Goal: Information Seeking & Learning: Learn about a topic

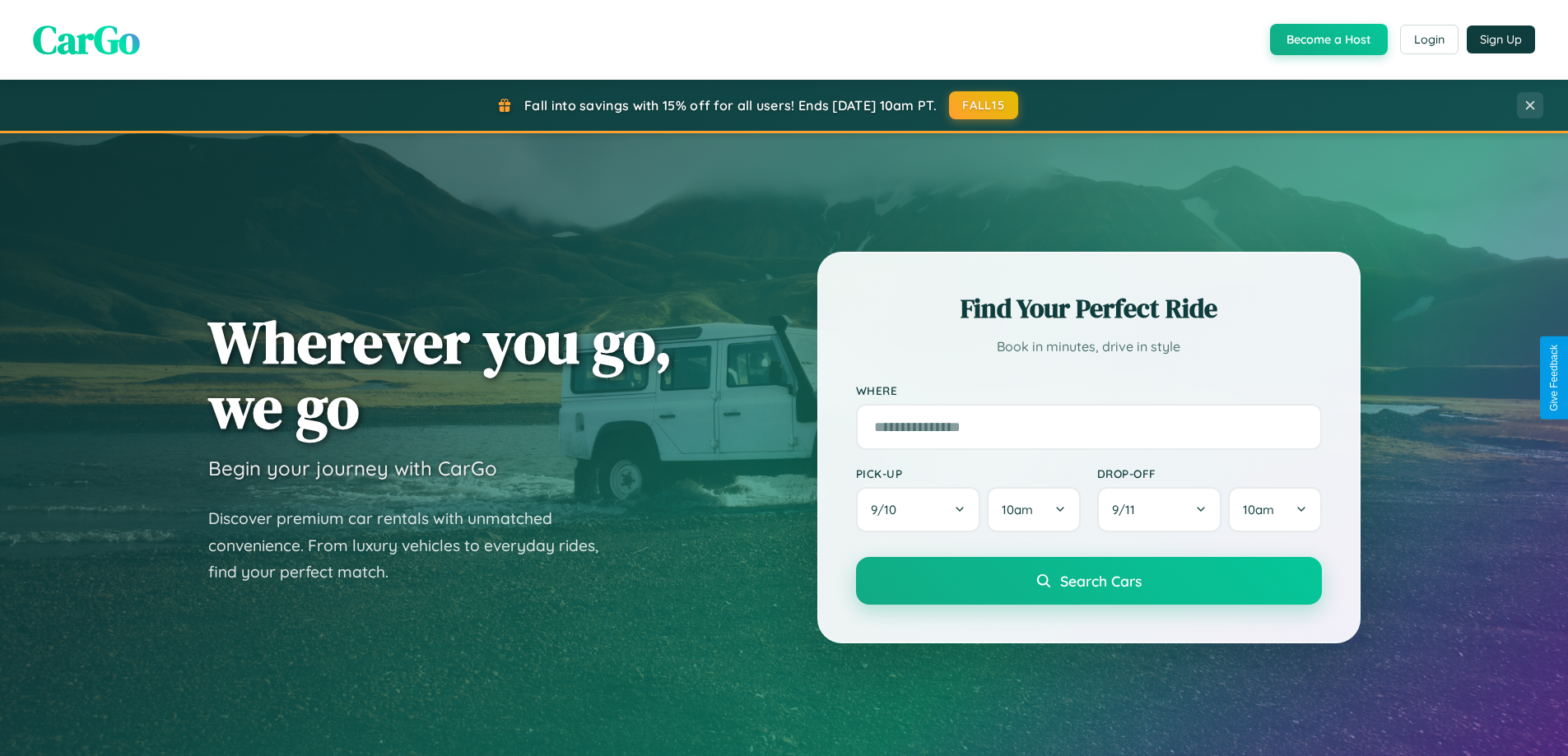
scroll to position [3167, 0]
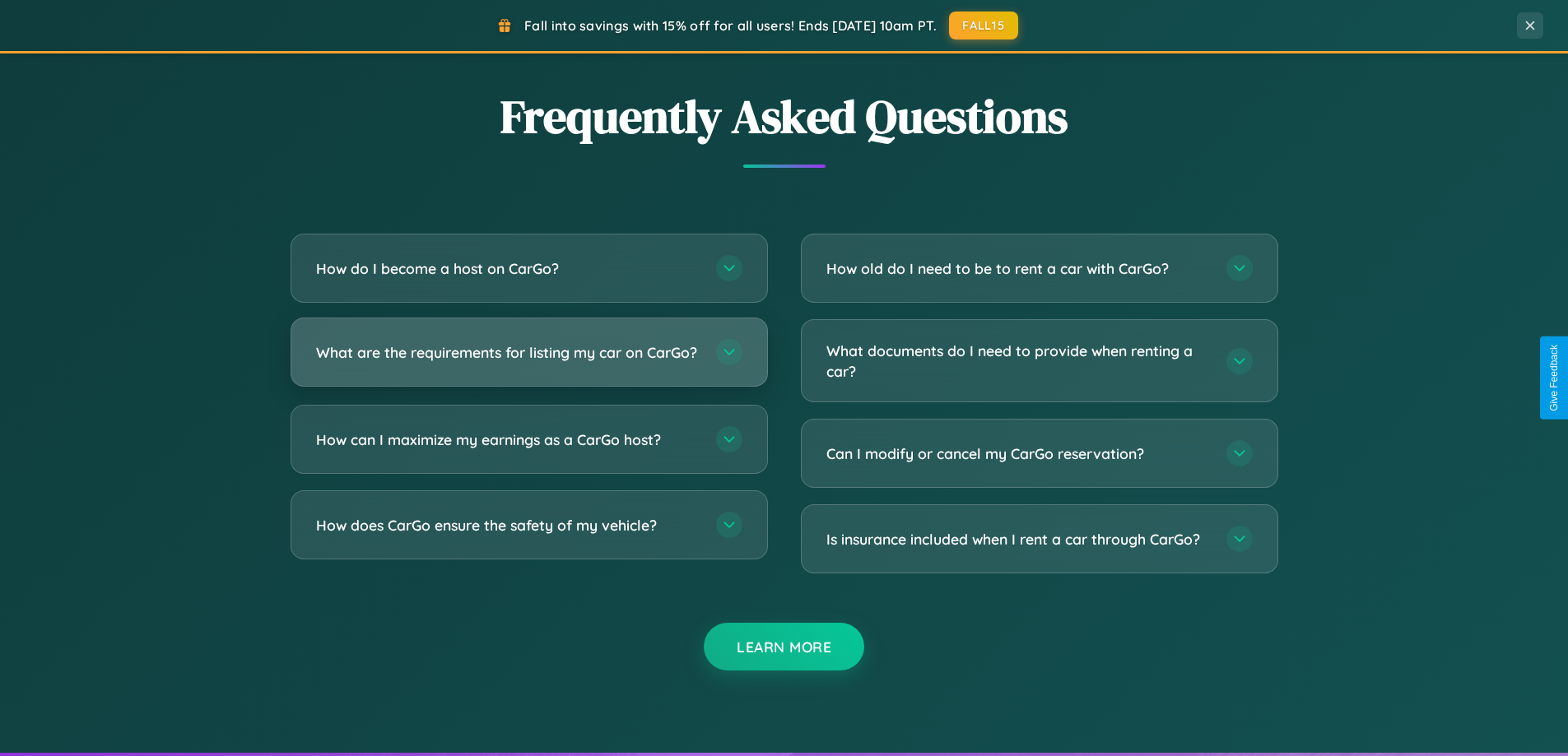
click at [528, 361] on h3 "What are the requirements for listing my car on CarGo?" at bounding box center [507, 353] width 383 height 21
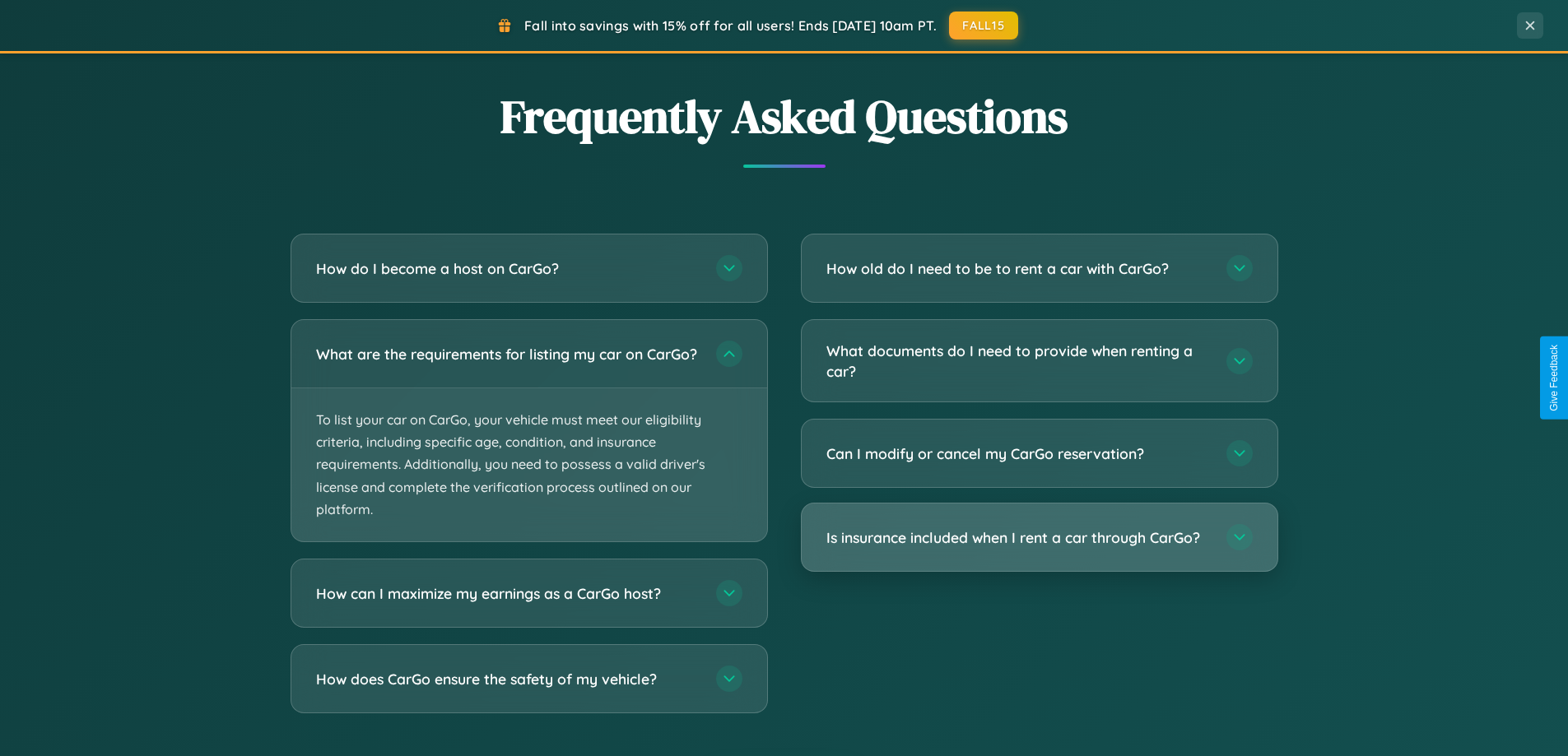
click at [1039, 539] on h3 "Is insurance included when I rent a car through CarGo?" at bounding box center [1018, 537] width 383 height 21
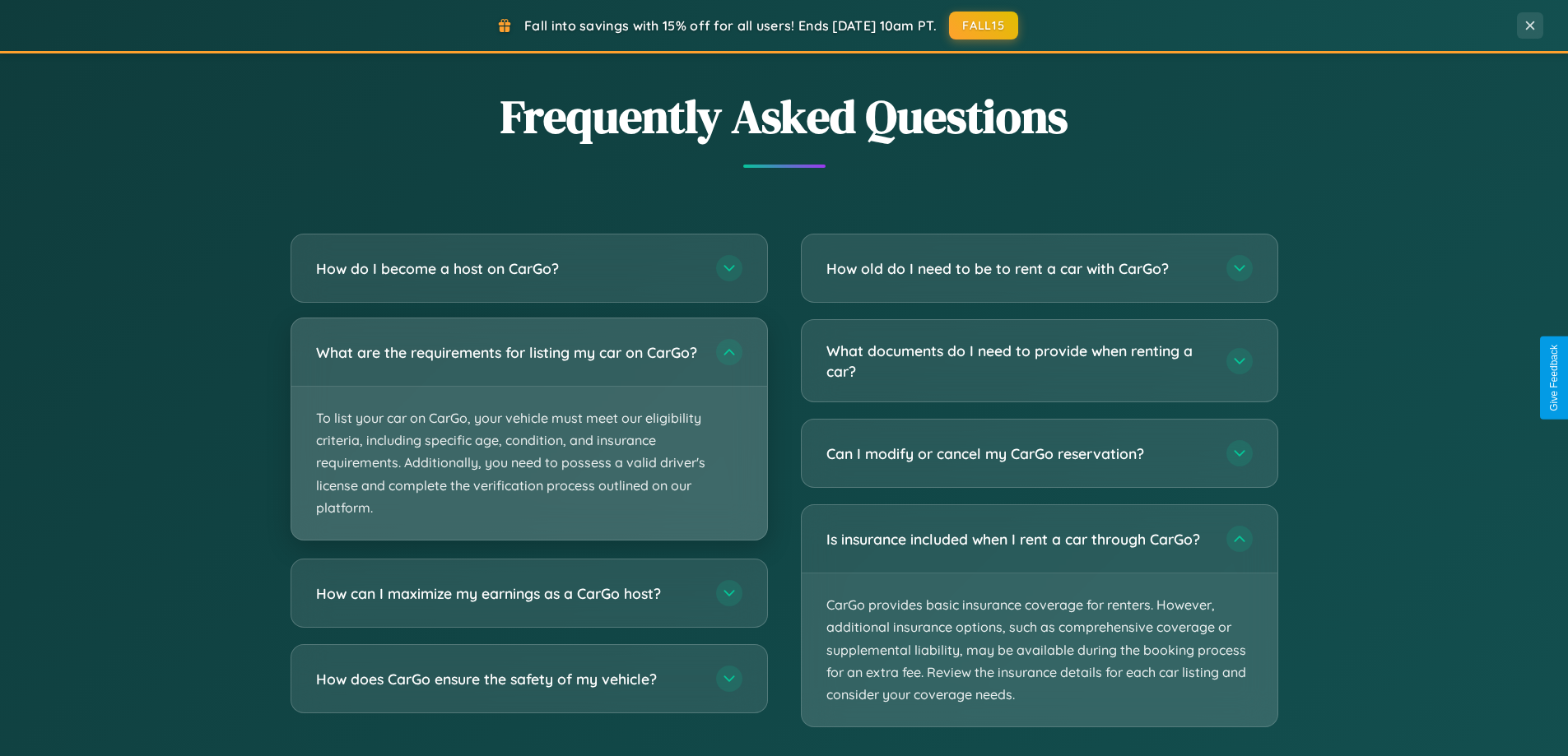
click at [528, 437] on p "To list your car on CarGo, your vehicle must meet our eligibility criteria, inc…" at bounding box center [529, 463] width 476 height 153
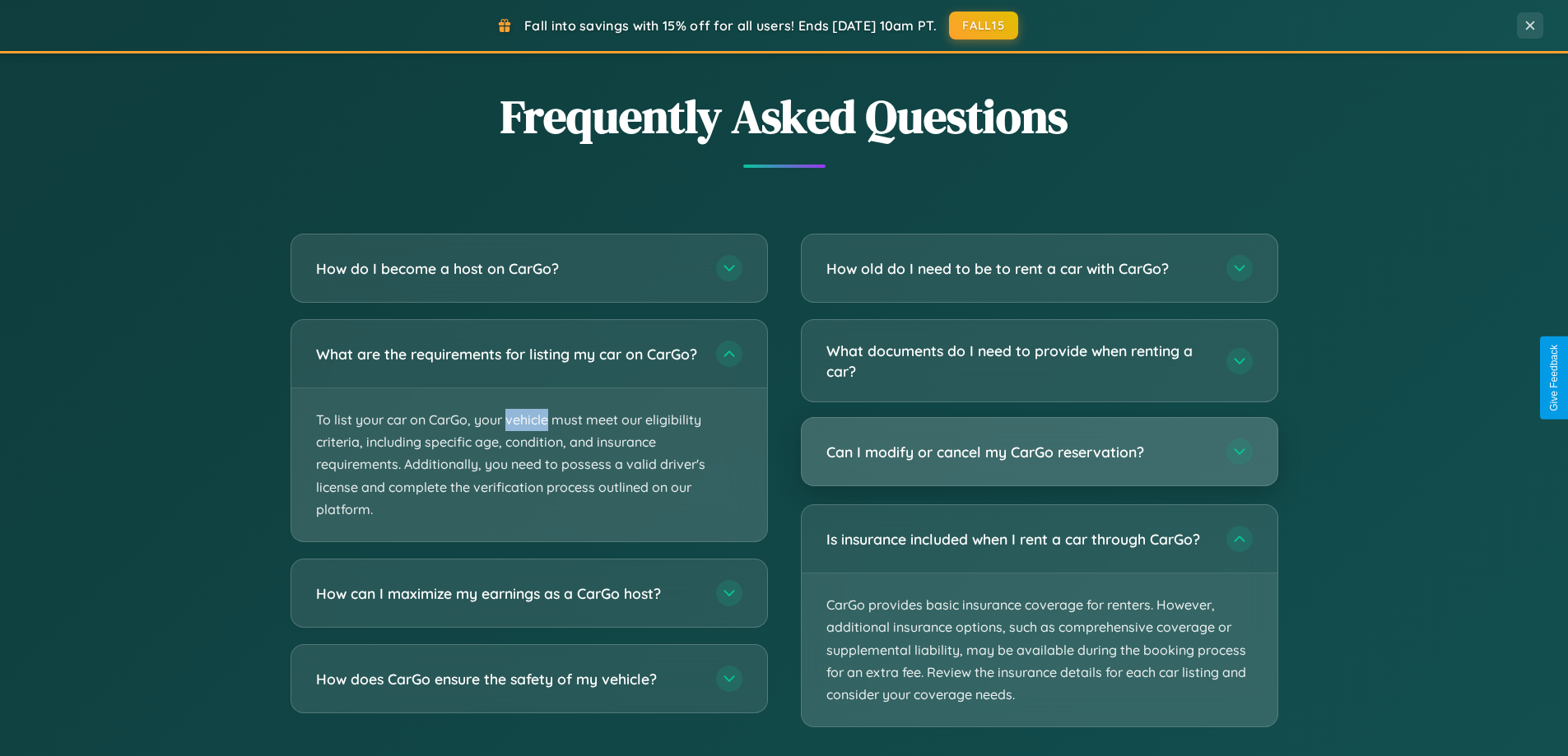
click at [1039, 453] on h3 "Can I modify or cancel my CarGo reservation?" at bounding box center [1018, 452] width 383 height 21
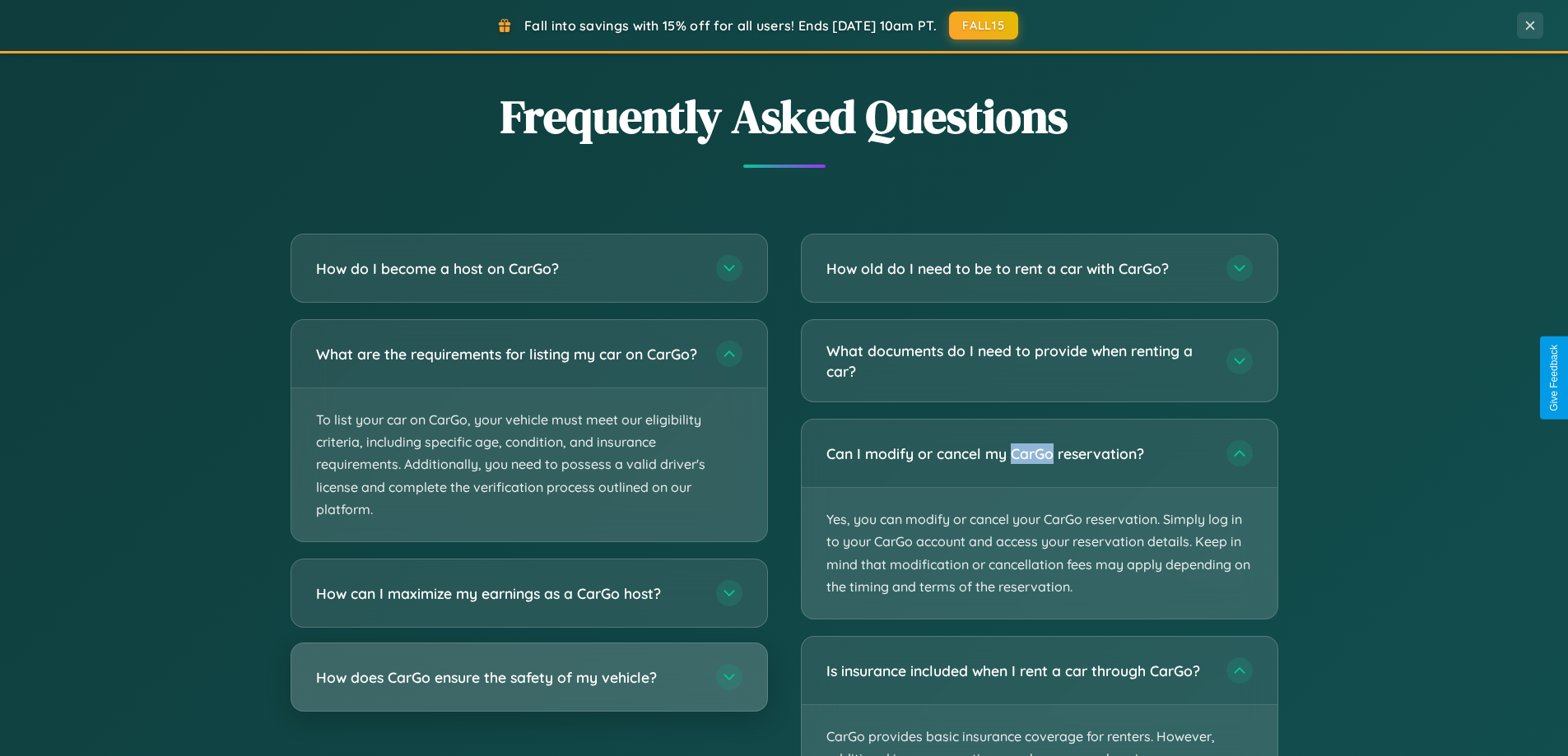
click at [528, 688] on h3 "How does CarGo ensure the safety of my vehicle?" at bounding box center [507, 677] width 383 height 21
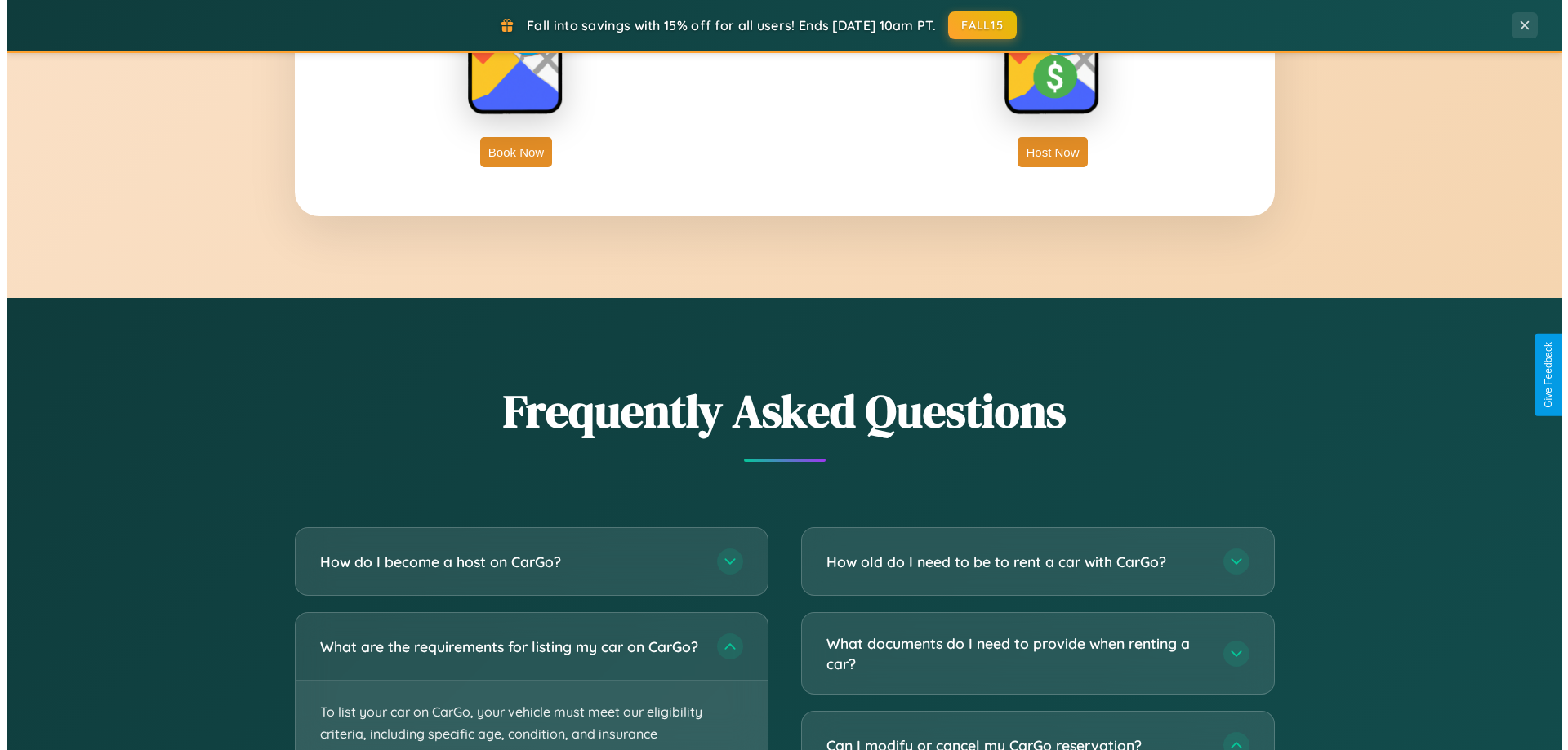
scroll to position [0, 0]
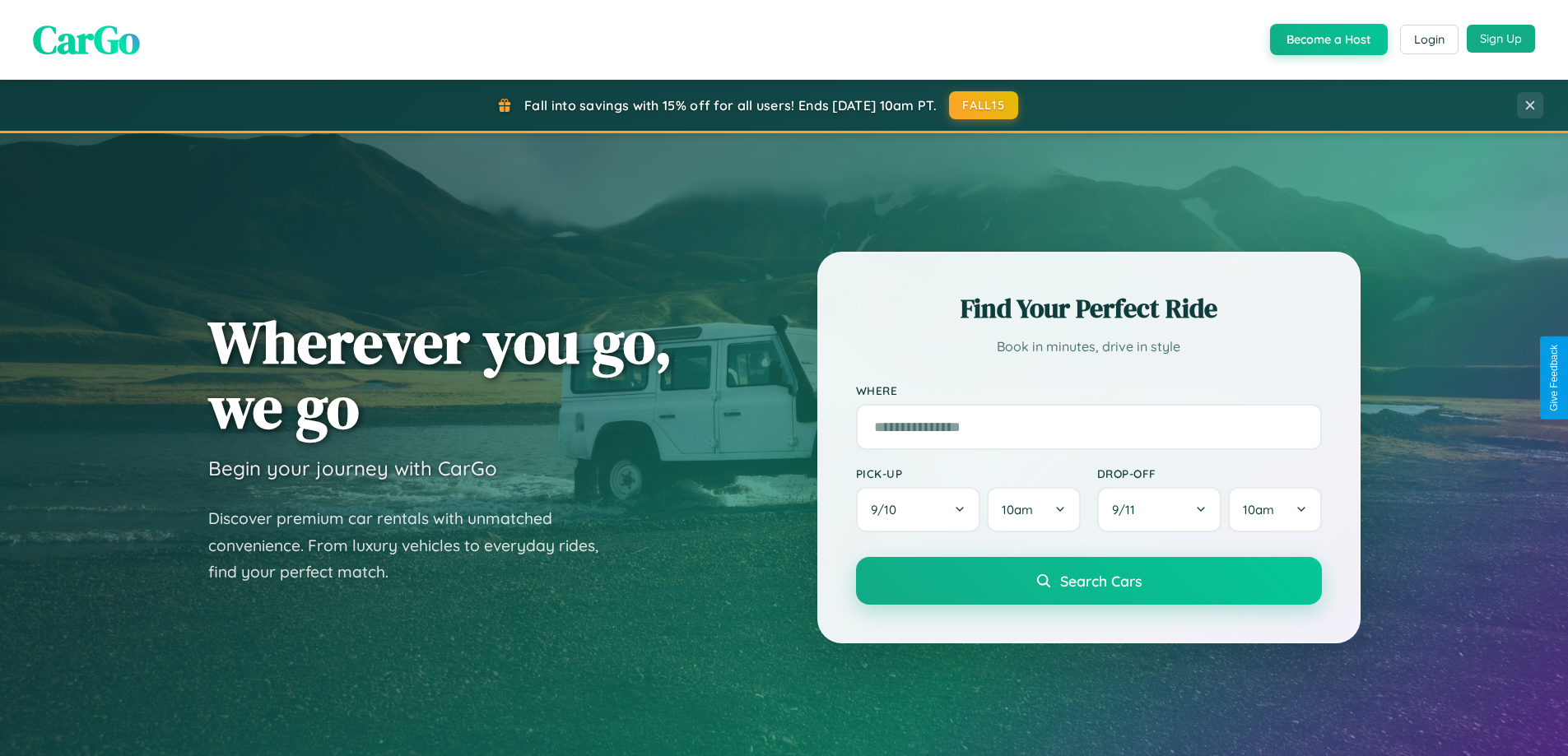
click at [1500, 40] on button "Sign Up" at bounding box center [1501, 38] width 69 height 28
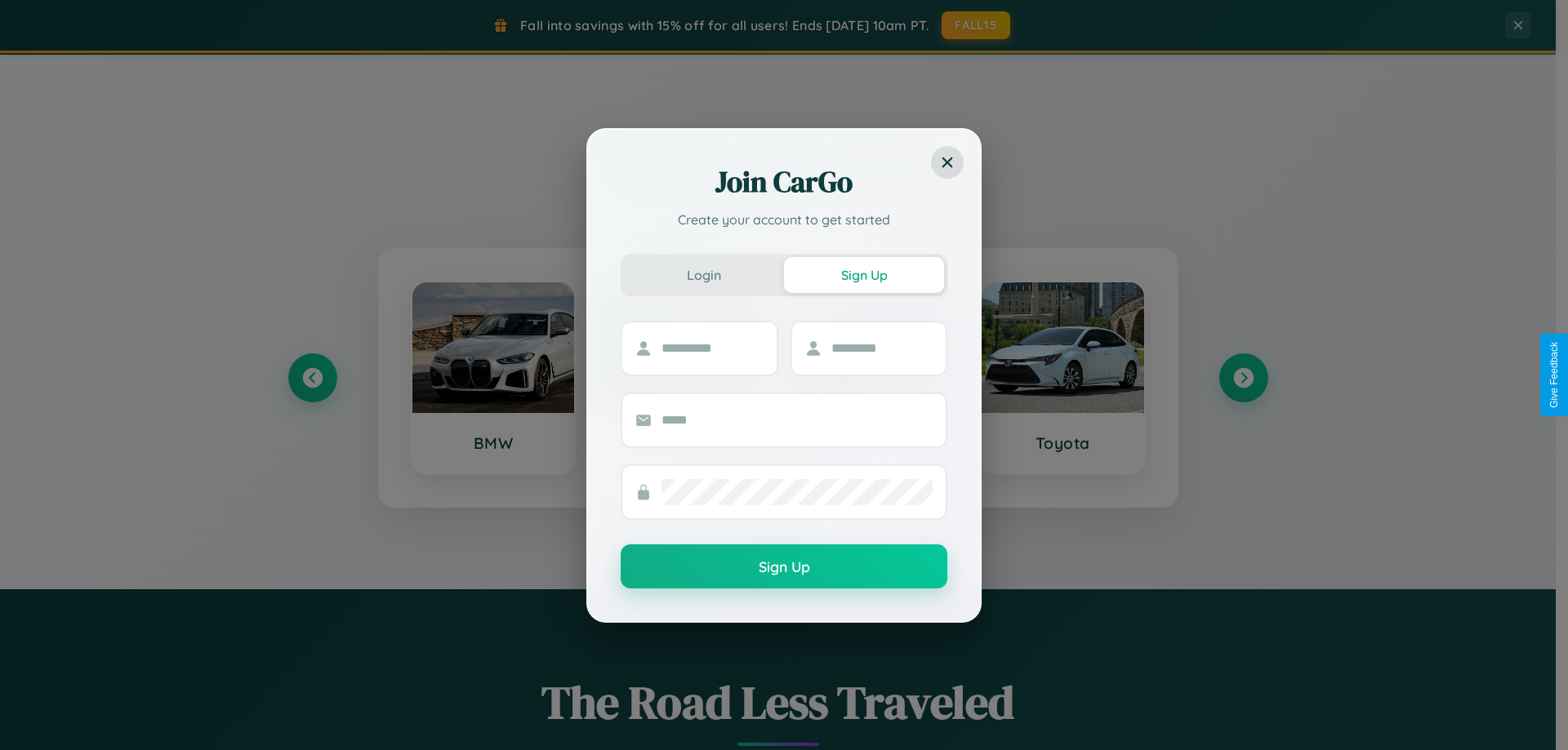
scroll to position [703, 0]
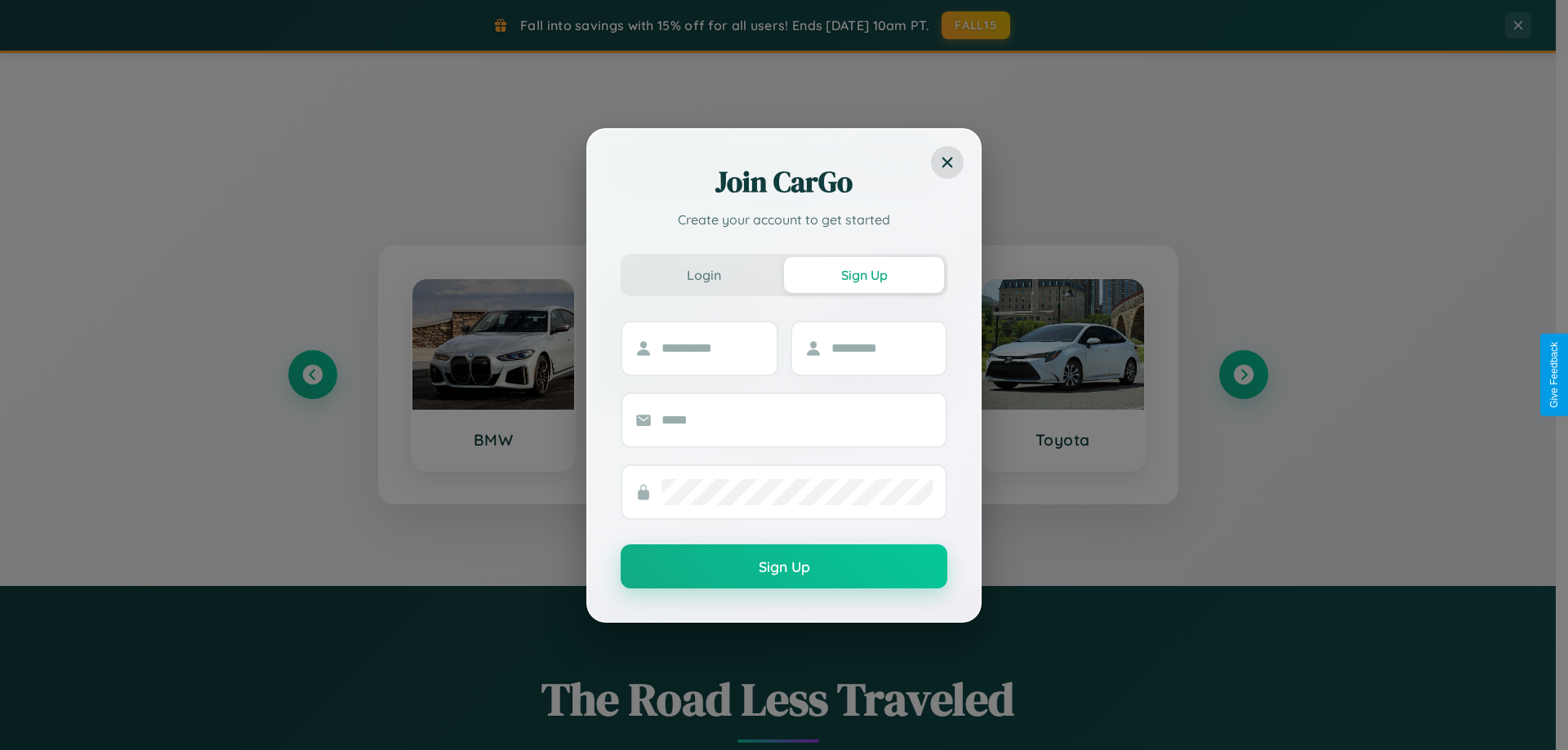
click at [683, 375] on div at bounding box center [700, 349] width 158 height 56
